Goal: Task Accomplishment & Management: Complete application form

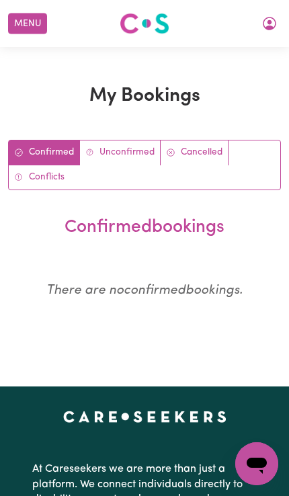
click at [25, 22] on button "Menu" at bounding box center [27, 23] width 39 height 21
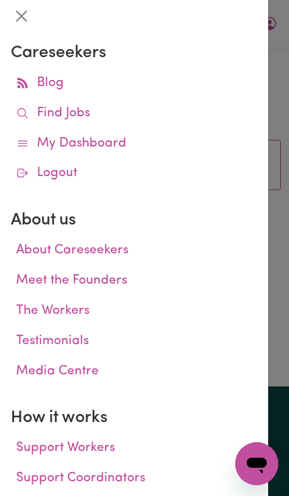
click at [109, 141] on link "My Dashboard" at bounding box center [134, 144] width 247 height 30
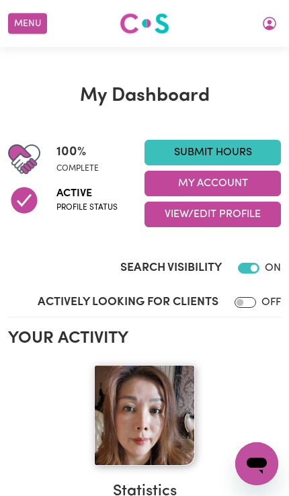
click at [247, 184] on button "My Account" at bounding box center [212, 184] width 136 height 26
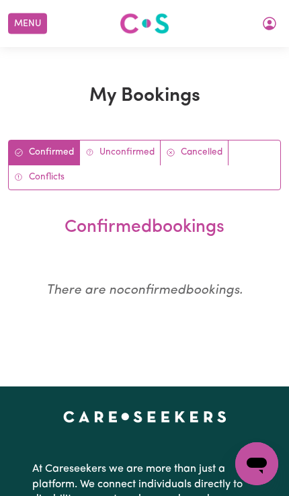
click at [31, 27] on button "Menu" at bounding box center [27, 23] width 39 height 21
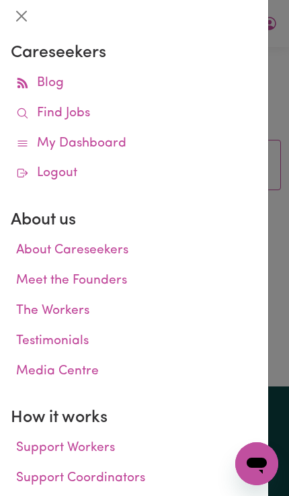
click at [118, 140] on link "My Dashboard" at bounding box center [134, 144] width 247 height 30
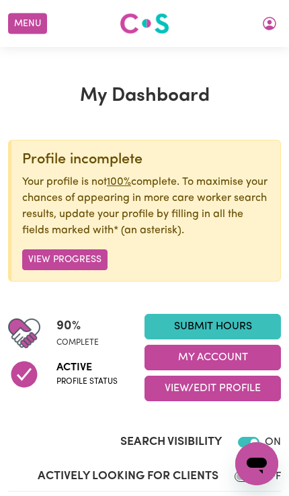
click at [235, 326] on link "Submit Hours" at bounding box center [212, 327] width 136 height 26
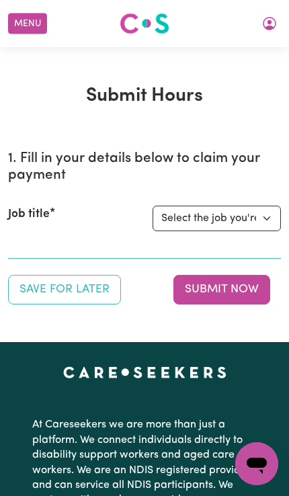
click at [263, 208] on select "Select the job you're submitting hours for... [[PERSON_NAME] Astute Living Care…" at bounding box center [217, 219] width 128 height 26
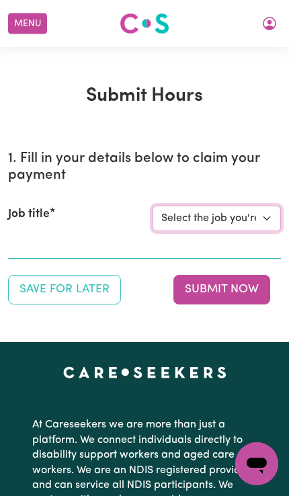
select select "14225"
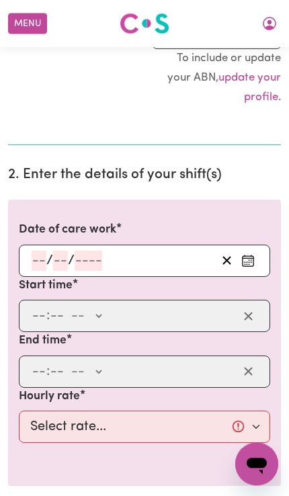
click at [252, 258] on icon "Enter the date of care work" at bounding box center [248, 258] width 11 height 0
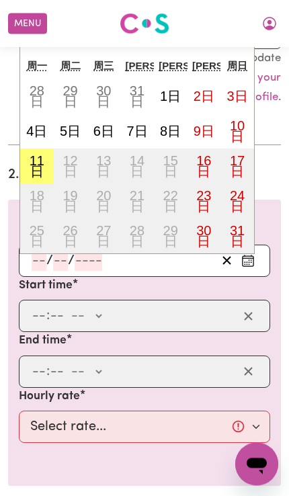
scroll to position [392, 0]
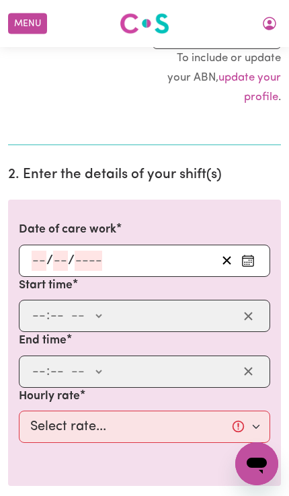
click at [278, 174] on h2 "2. Enter the details of your shift(s)" at bounding box center [144, 175] width 273 height 17
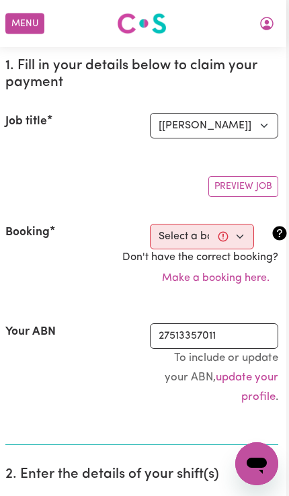
scroll to position [92, 23]
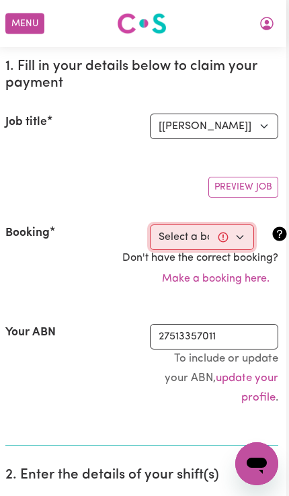
click at [221, 235] on select "Select a booking... Thu, July 17, 2025 - 11:00am to 12:00pm (RECURRING) Thu, Ju…" at bounding box center [202, 237] width 104 height 26
select select "346849"
type input "2025-08-11"
type input "11"
type input "8"
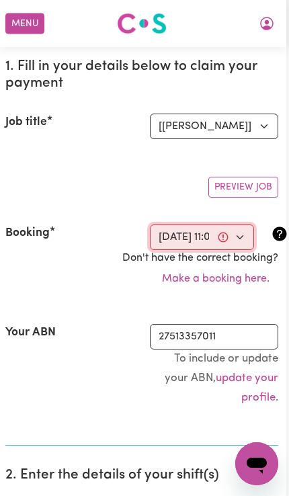
type input "2025"
type input "11:00"
type input "11"
type input "0"
select select "am"
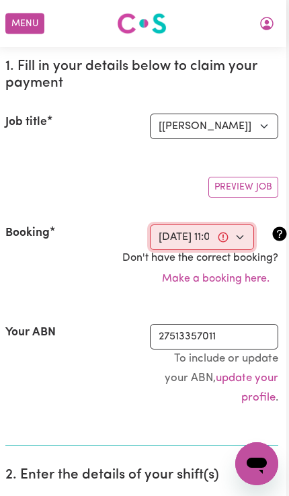
type input "12:00"
type input "12"
type input "0"
select select "pm"
select select "50-Weekday"
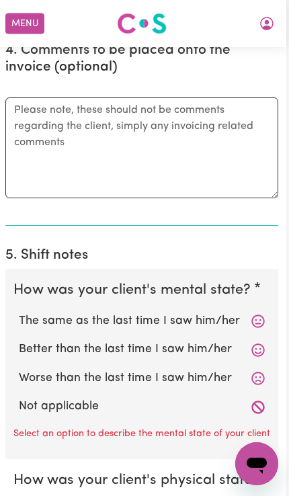
scroll to position [1082, 23]
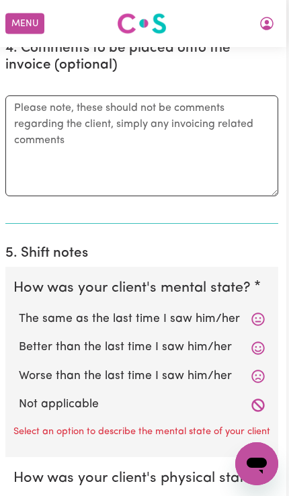
click at [187, 344] on label "Better than the last time I saw him/her" at bounding box center [142, 347] width 246 height 17
click at [19, 339] on input "Better than the last time I saw him/her" at bounding box center [18, 338] width 1 height 1
radio input "true"
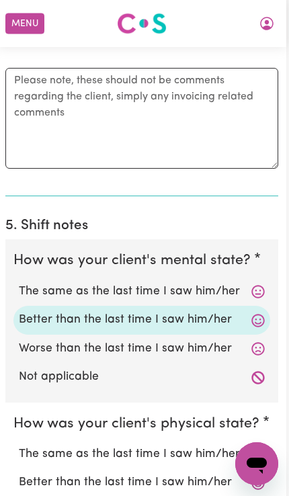
scroll to position [1109, 30]
click at [177, 474] on label "Better than the last time I saw him/her" at bounding box center [142, 482] width 246 height 17
click at [19, 473] on input "Better than the last time I saw him/her" at bounding box center [18, 473] width 1 height 1
radio input "true"
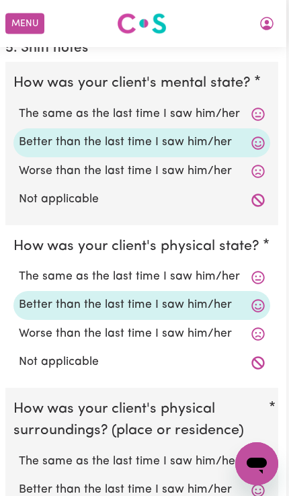
click at [183, 481] on label "Better than the last time I saw him/her" at bounding box center [142, 489] width 246 height 17
click at [19, 480] on input "Better than the last time I saw him/her" at bounding box center [18, 480] width 1 height 1
radio input "true"
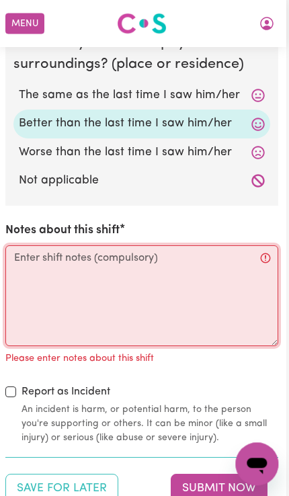
click at [55, 245] on textarea "Notes about this shift" at bounding box center [141, 295] width 273 height 101
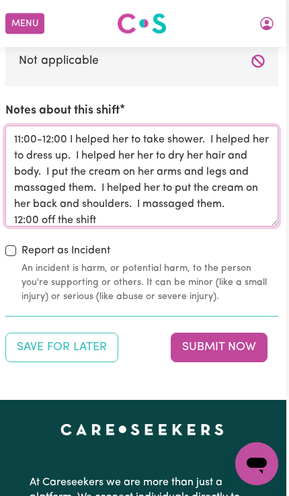
scroll to position [1767, 0]
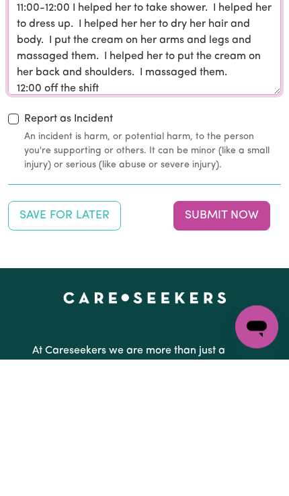
type textarea "11:00 am I started the shift 11:00-12:00 I helped her to take shower. I helped …"
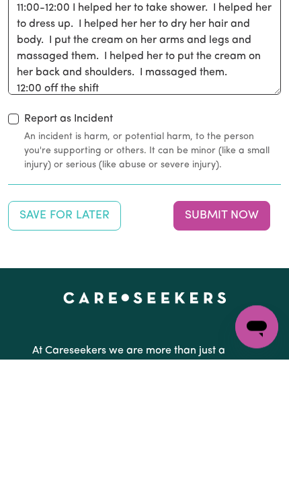
click at [237, 338] on button "Submit Now" at bounding box center [221, 353] width 97 height 30
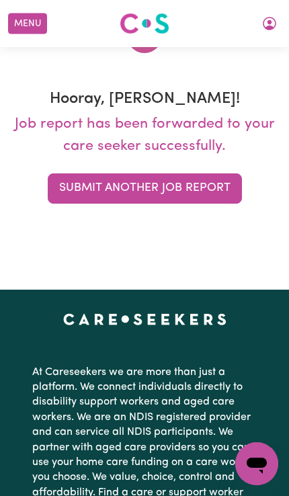
scroll to position [0, 0]
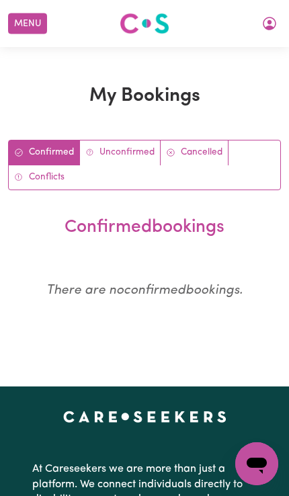
click at [24, 21] on button "Menu" at bounding box center [27, 23] width 39 height 21
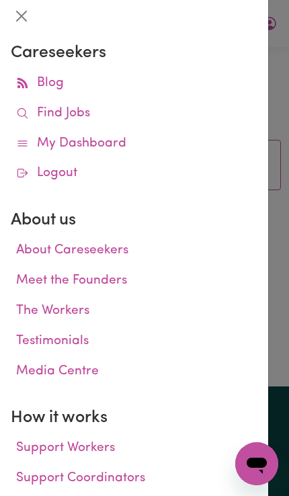
click at [114, 129] on link "My Dashboard" at bounding box center [134, 144] width 247 height 30
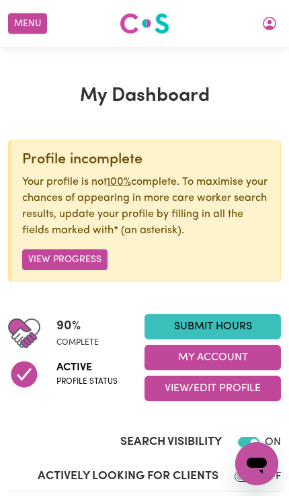
click at [216, 350] on button "My Account" at bounding box center [212, 358] width 136 height 26
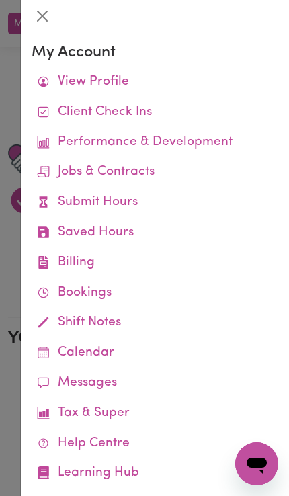
click at [0, 0] on link "Job Reports" at bounding box center [0, 0] width 0 height 0
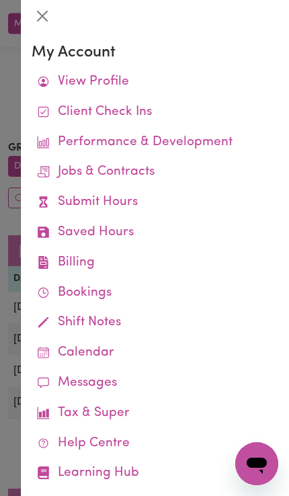
click at [0, 0] on link "Job Reports" at bounding box center [0, 0] width 0 height 0
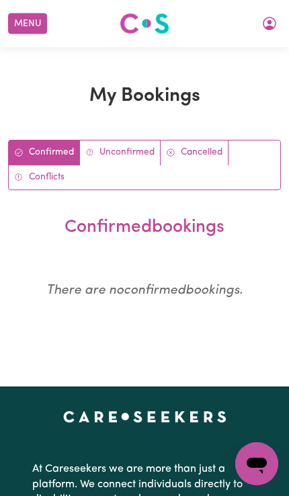
click at [22, 25] on button "Menu" at bounding box center [27, 23] width 39 height 21
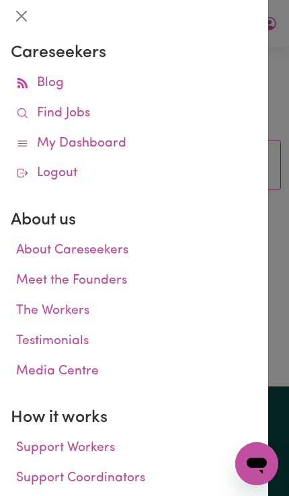
click at [110, 144] on link "My Dashboard" at bounding box center [134, 144] width 247 height 30
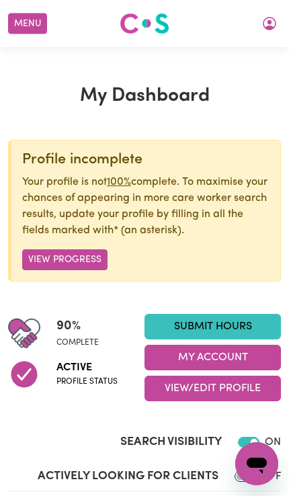
click at [239, 327] on link "Submit Hours" at bounding box center [212, 327] width 136 height 26
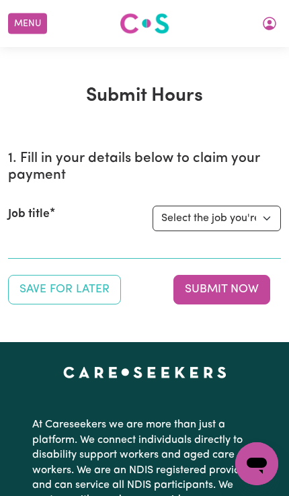
click at [251, 215] on select "Select the job you're submitting hours for... [[PERSON_NAME] Astute Living Care…" at bounding box center [217, 219] width 128 height 26
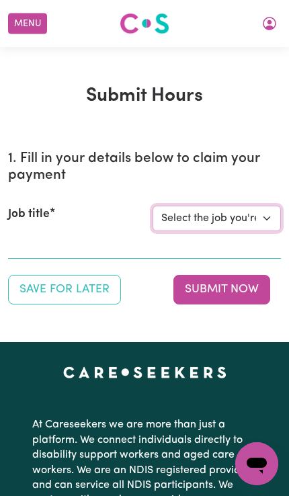
select select "14225"
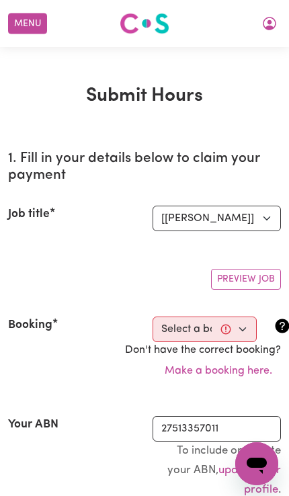
click at [237, 371] on button "Make a booking here." at bounding box center [218, 371] width 125 height 26
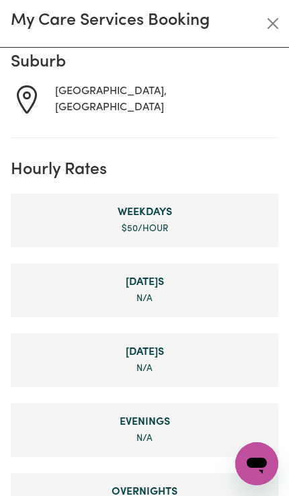
scroll to position [136, 0]
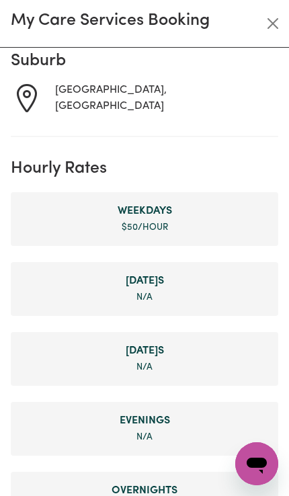
click at [210, 224] on li "Weekday s $ 50 /hour" at bounding box center [144, 219] width 267 height 54
click at [161, 218] on span "Weekday s" at bounding box center [145, 211] width 246 height 16
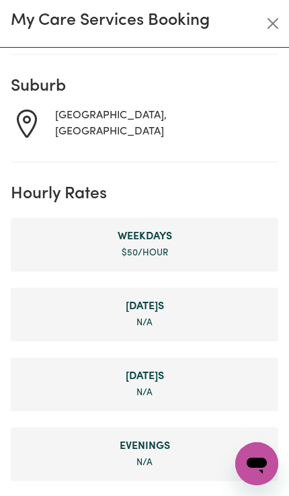
scroll to position [101, 0]
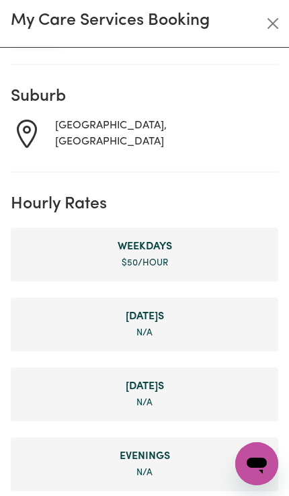
click at [173, 257] on li "Weekday s $ 50 /hour" at bounding box center [144, 255] width 267 height 54
click at [173, 256] on li "Weekday s $ 50 /hour" at bounding box center [144, 255] width 267 height 54
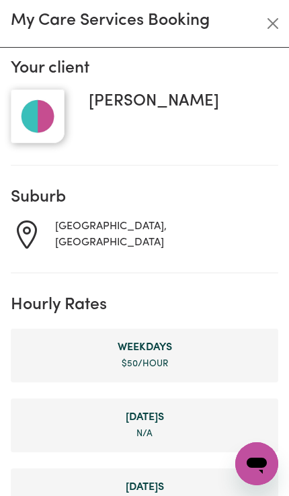
scroll to position [0, 0]
click at [203, 260] on section "Suburb EARLWOOD, New South Wales" at bounding box center [144, 220] width 267 height 108
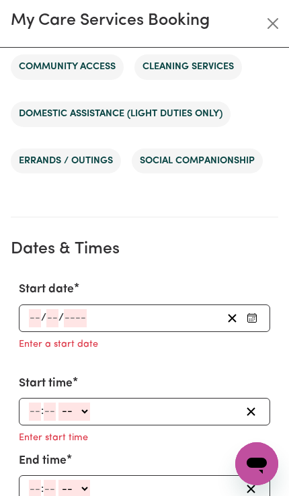
scroll to position [847, 0]
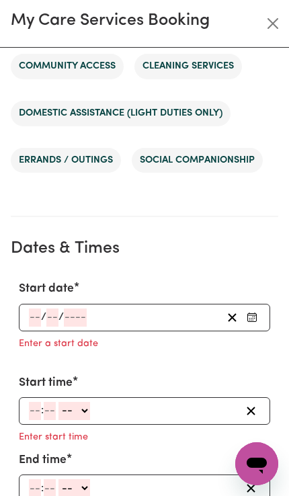
click at [255, 317] on icon "Enter Start date" at bounding box center [252, 317] width 11 height 11
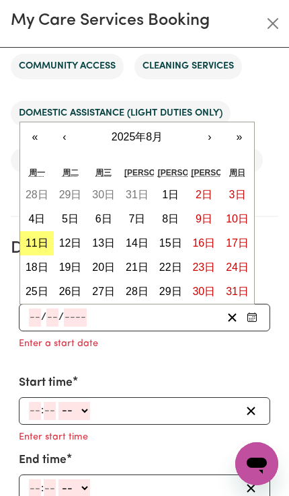
click at [170, 217] on abbr "8日" at bounding box center [170, 218] width 17 height 11
type input "[DATE]"
type input "8"
type input "2025"
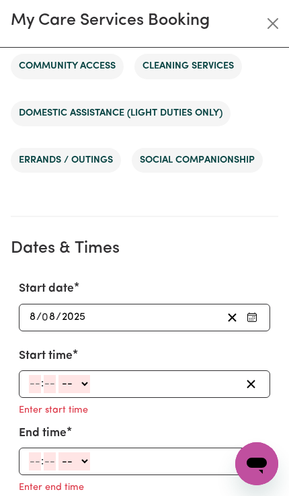
click at [40, 385] on input "number" at bounding box center [35, 384] width 12 height 18
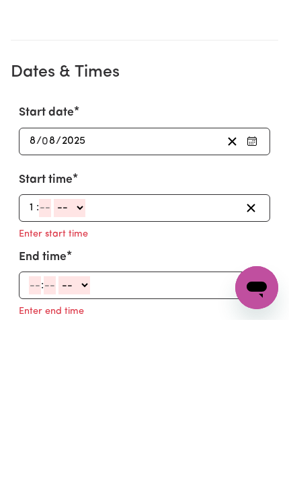
type input "1"
click at [46, 375] on input "number" at bounding box center [45, 384] width 12 height 18
type input "00"
click at [83, 375] on select "-- AM PM" at bounding box center [72, 384] width 32 height 18
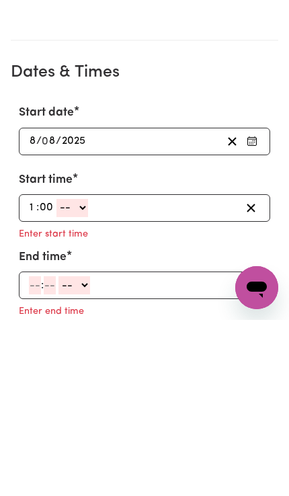
scroll to position [268, 0]
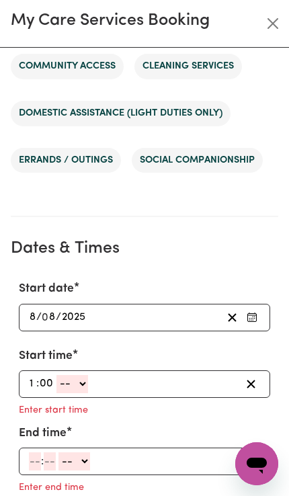
click at [81, 382] on select "-- AM PM" at bounding box center [72, 384] width 32 height 18
select select "pm"
type input "13:00"
type input "0"
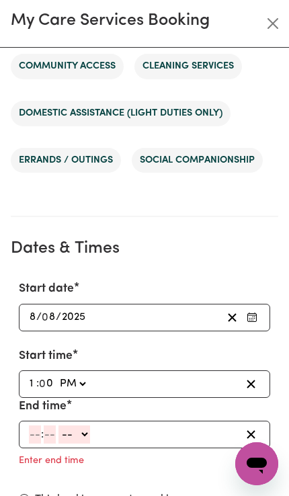
click at [34, 438] on input "number" at bounding box center [35, 434] width 12 height 18
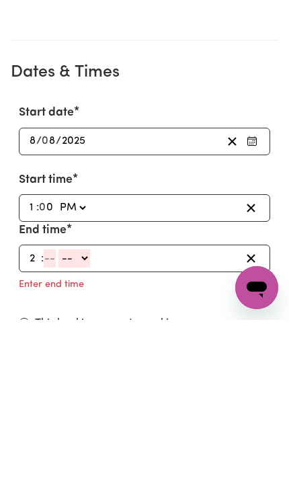
type input "2"
type input "00"
click at [88, 425] on select "-- AM PM" at bounding box center [72, 434] width 32 height 18
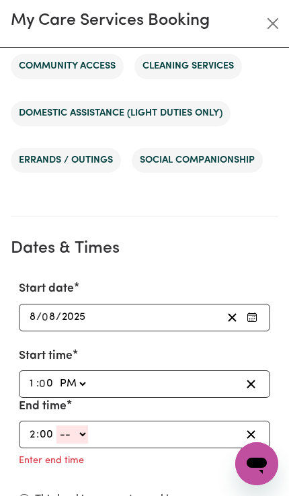
select select "pm"
type input "14:00"
type input "0"
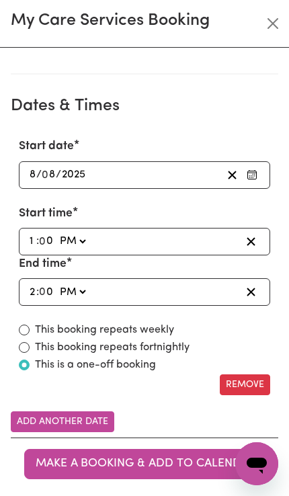
scroll to position [991, 0]
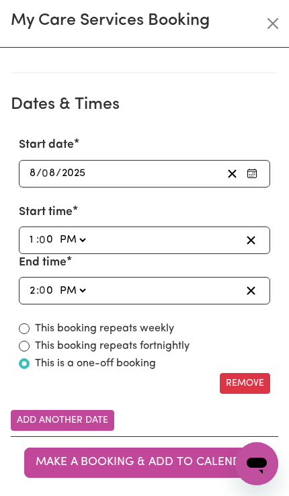
click at [30, 323] on div "This booking repeats weekly" at bounding box center [144, 329] width 251 height 16
click at [36, 327] on label "This booking repeats weekly" at bounding box center [104, 329] width 139 height 16
click at [30, 327] on input "This booking repeats weekly" at bounding box center [24, 328] width 11 height 11
radio input "true"
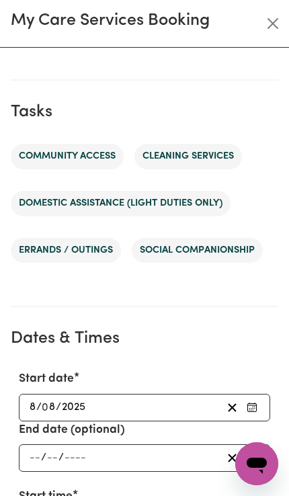
scroll to position [757, 0]
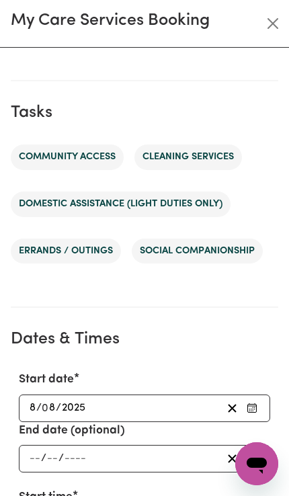
click at [199, 198] on li "Domestic assistance (light duties only)" at bounding box center [121, 205] width 220 height 26
click at [171, 204] on li "Domestic assistance (light duties only)" at bounding box center [121, 205] width 220 height 26
click at [171, 201] on li "Domestic assistance (light duties only)" at bounding box center [121, 205] width 220 height 26
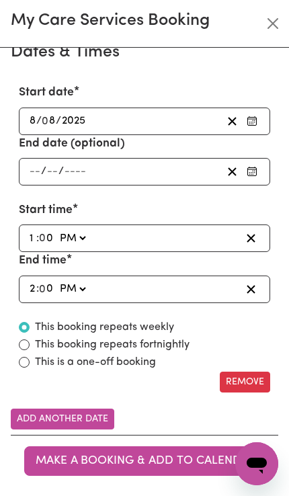
scroll to position [1042, 0]
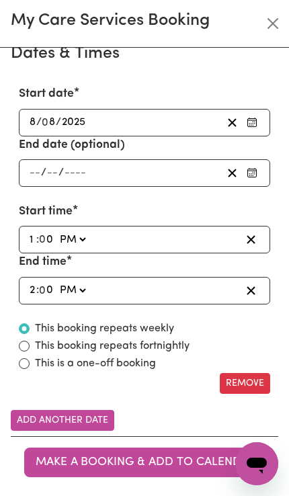
click at [140, 464] on span "Make a booking & add to calendar" at bounding box center [146, 461] width 220 height 11
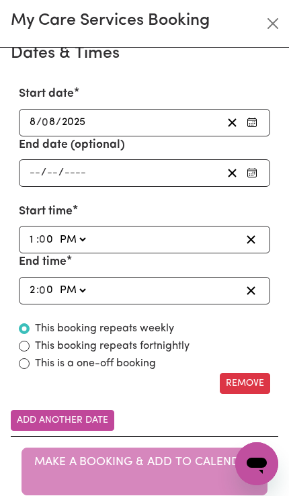
scroll to position [0, 0]
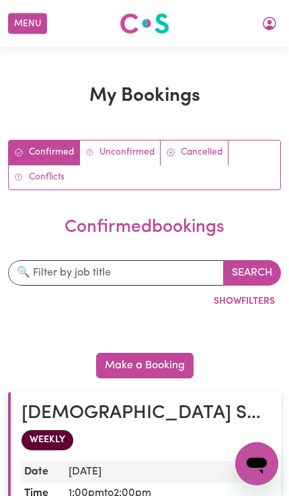
click at [28, 24] on button "Menu" at bounding box center [27, 23] width 39 height 21
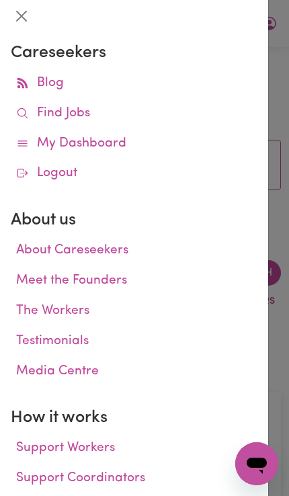
click at [116, 143] on link "My Dashboard" at bounding box center [134, 144] width 247 height 30
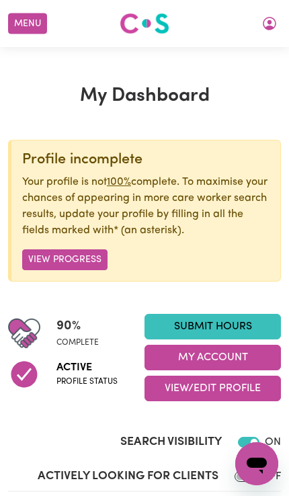
click at [219, 321] on link "Submit Hours" at bounding box center [212, 327] width 136 height 26
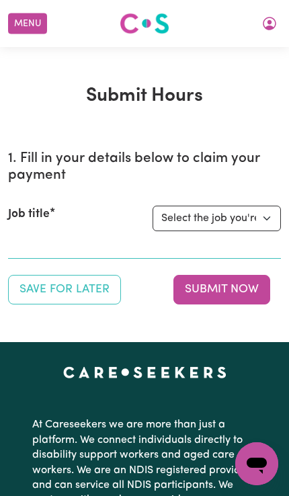
click at [262, 219] on select "Select the job you're submitting hours for... [[PERSON_NAME] Astute Living Care…" at bounding box center [217, 219] width 128 height 26
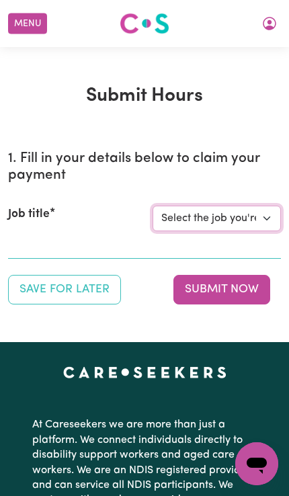
select select "14225"
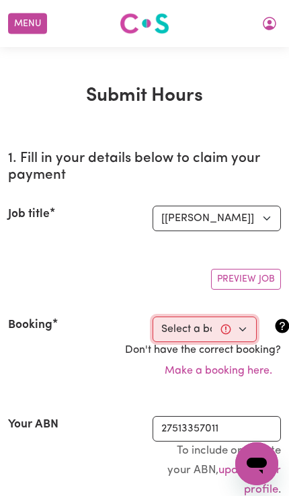
click at [245, 329] on select "Select a booking... [DATE] 11:00am to 12:00pm (RECURRING) [DATE] 11:00am to 12:…" at bounding box center [205, 330] width 104 height 26
select select "356513"
type input "[DATE]"
type input "8"
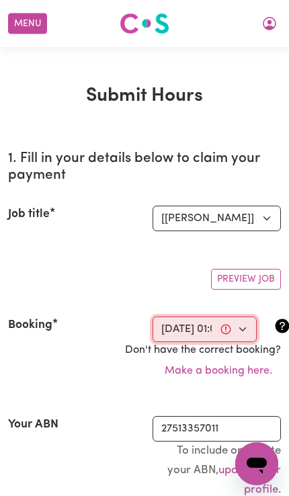
type input "2025"
type input "13:00"
type input "1"
type input "0"
select select "pm"
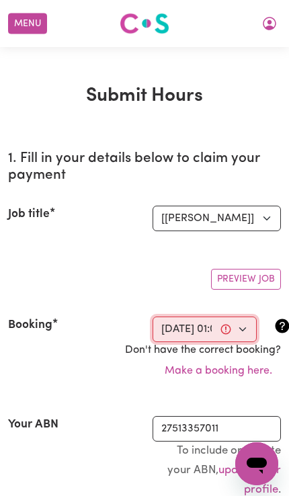
type input "14:00"
type input "2"
type input "0"
select select "pm"
select select "50-Weekday"
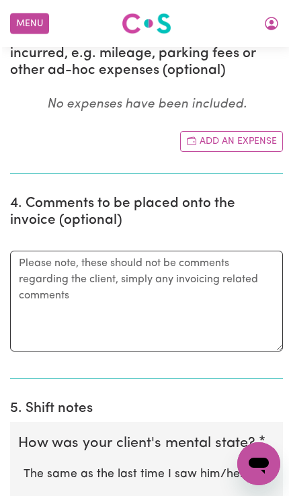
scroll to position [927, 0]
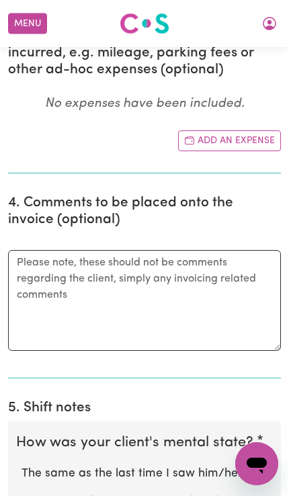
click at [165, 493] on label "Better than the last time I saw him/her" at bounding box center [145, 501] width 246 height 17
click at [22, 493] on input "Better than the last time I saw him/her" at bounding box center [21, 493] width 1 height 1
radio input "true"
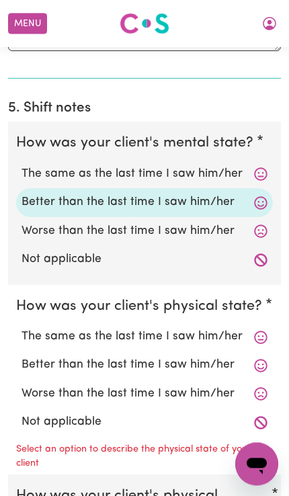
scroll to position [1227, 0]
click at [200, 356] on label "Better than the last time I saw him/her" at bounding box center [145, 364] width 246 height 17
click at [22, 355] on input "Better than the last time I saw him/her" at bounding box center [21, 355] width 1 height 1
radio input "true"
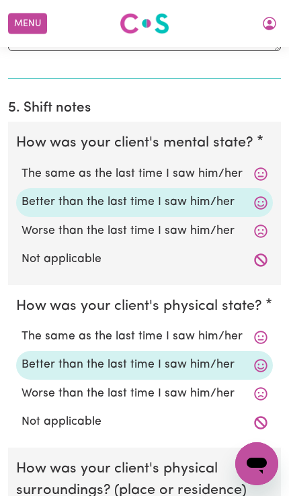
radio input "true"
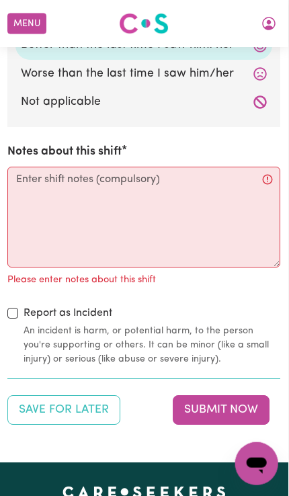
scroll to position [1732, 1]
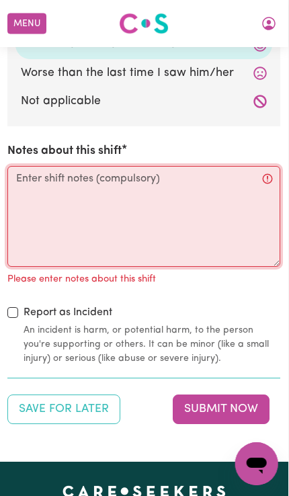
click at [71, 166] on textarea "Notes about this shift" at bounding box center [143, 216] width 273 height 101
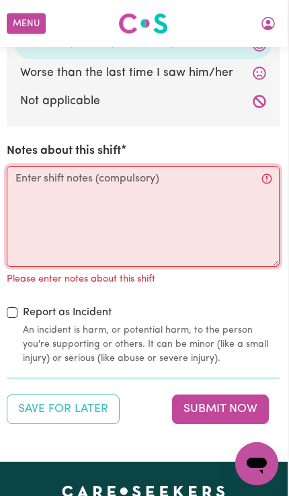
scroll to position [1732, 0]
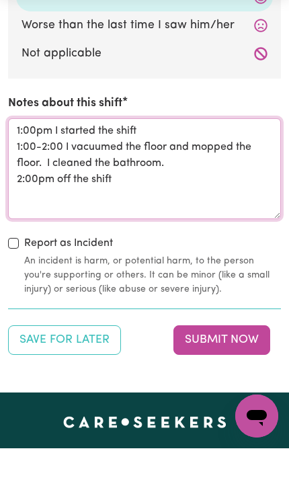
type textarea "1:00pm I started the shift 1:00-2:00 I vacuumed the floor and mopped the floor.…"
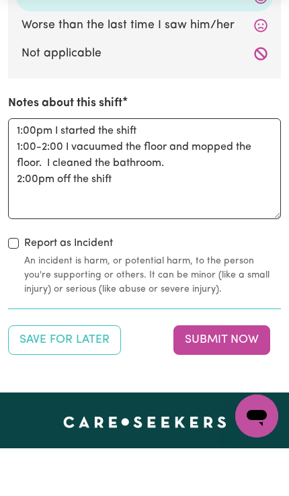
scroll to position [1780, 0]
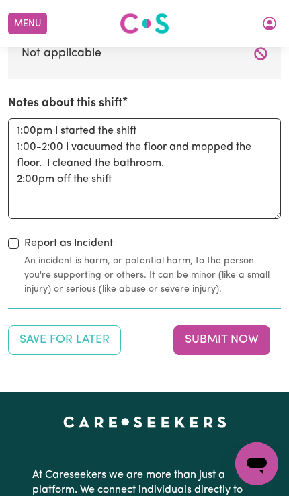
click at [236, 325] on button "Submit Now" at bounding box center [221, 340] width 97 height 30
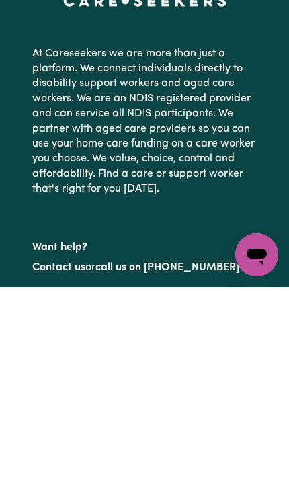
scroll to position [0, 0]
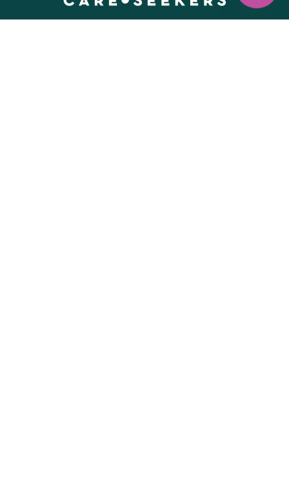
click at [24, 25] on button "Menu" at bounding box center [27, 23] width 39 height 21
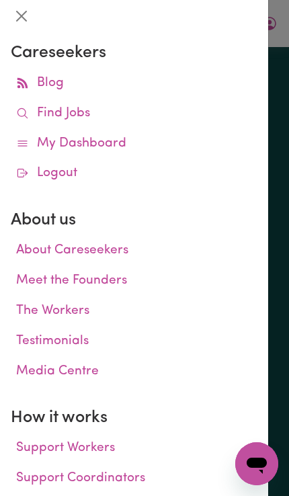
click at [20, 15] on div "Menu About us How it works Safety & resources Blog Find jobs [PERSON_NAME] Subm…" at bounding box center [144, 404] width 289 height 1761
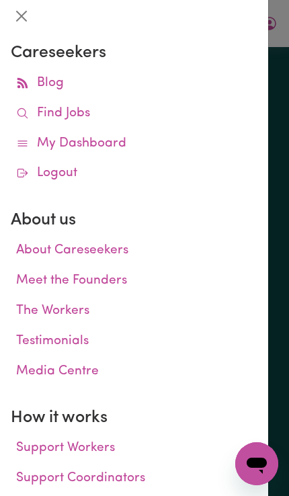
click at [23, 12] on div "Menu About us How it works Safety & resources Blog Find jobs [PERSON_NAME] Subm…" at bounding box center [144, 404] width 289 height 1761
click at [22, 12] on div "Menu About us How it works Safety & resources Blog Find jobs [PERSON_NAME] Subm…" at bounding box center [144, 404] width 289 height 1761
click at [26, 27] on div "Menu About us How it works Safety & resources Blog Find jobs [PERSON_NAME] Subm…" at bounding box center [144, 404] width 289 height 1761
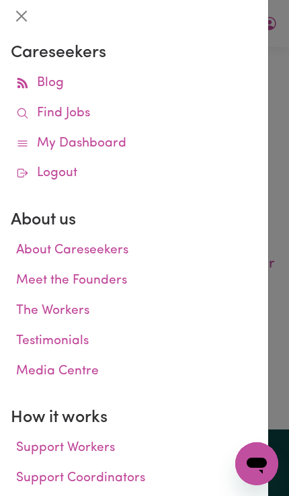
scroll to position [19, 0]
click at [15, 9] on button "Close" at bounding box center [22, 16] width 22 height 22
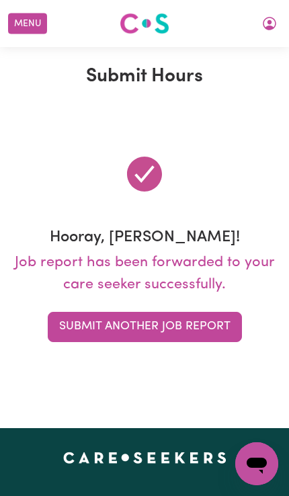
click at [24, 20] on button "Menu" at bounding box center [27, 23] width 39 height 21
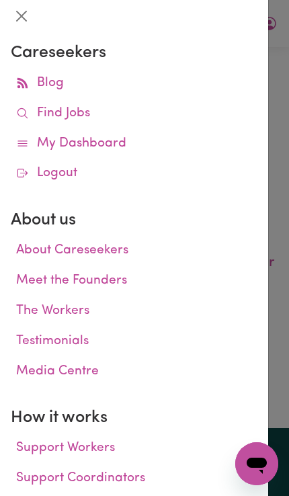
click at [114, 141] on link "My Dashboard" at bounding box center [134, 144] width 247 height 30
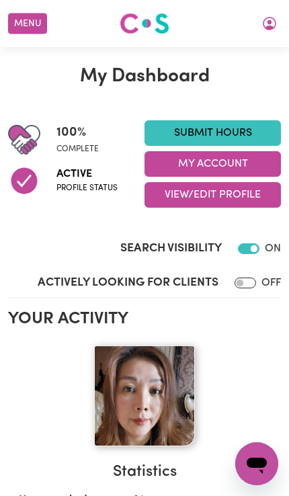
click at [230, 161] on button "My Account" at bounding box center [212, 164] width 136 height 26
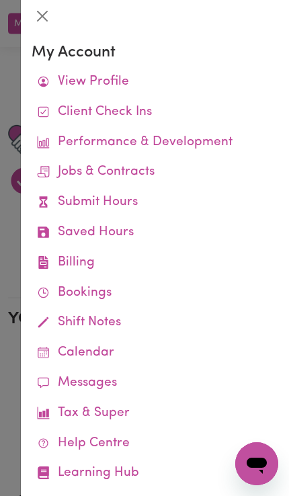
click at [0, 0] on link "Job Reports" at bounding box center [0, 0] width 0 height 0
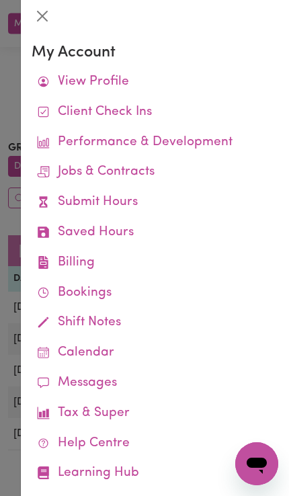
click at [0, 0] on link "Job Reports" at bounding box center [0, 0] width 0 height 0
